Goal: Information Seeking & Learning: Learn about a topic

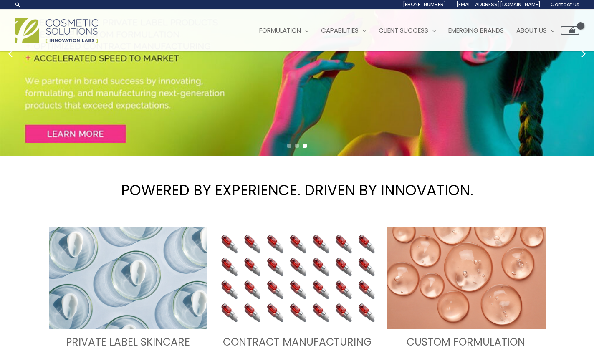
scroll to position [121, 0]
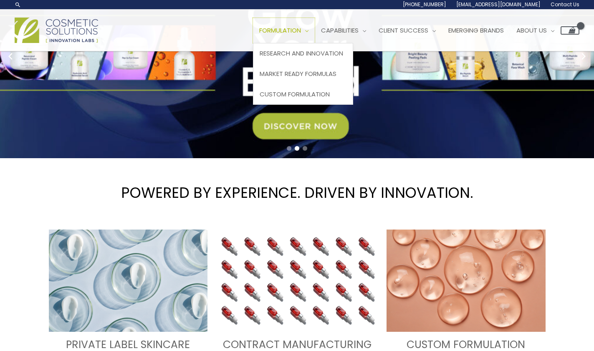
click at [301, 28] on span "Formulation" at bounding box center [280, 30] width 42 height 9
